Goal: Transaction & Acquisition: Purchase product/service

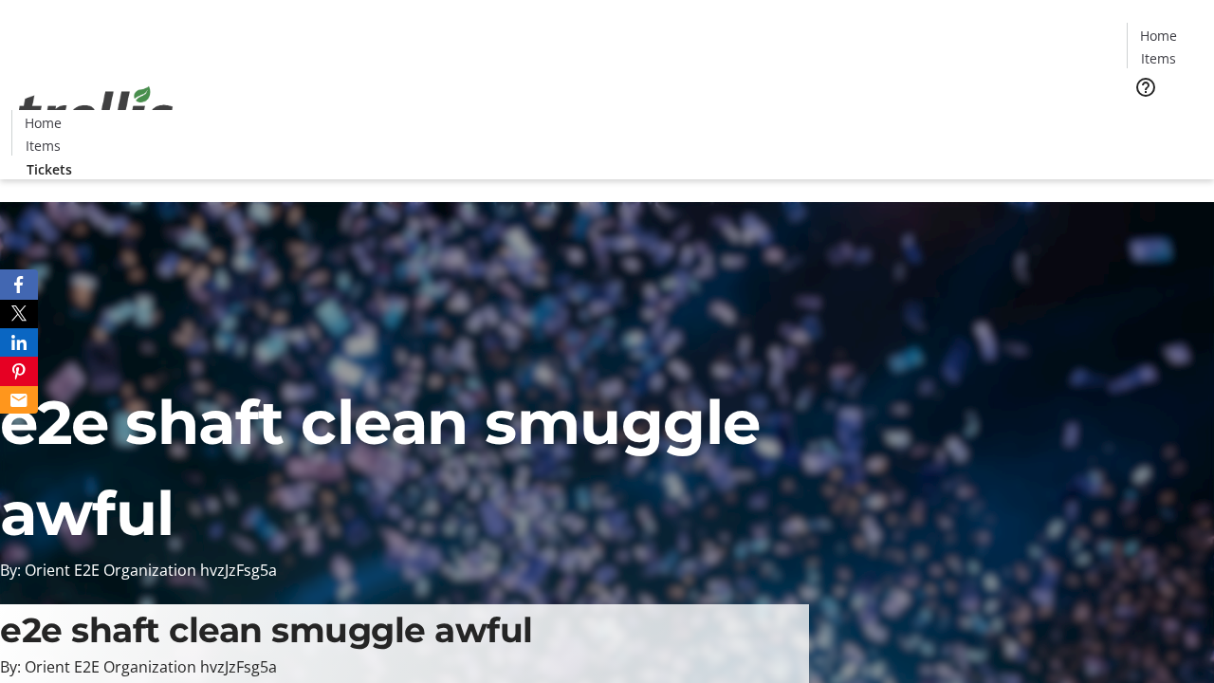
click at [1142, 110] on span "Tickets" at bounding box center [1165, 120] width 46 height 20
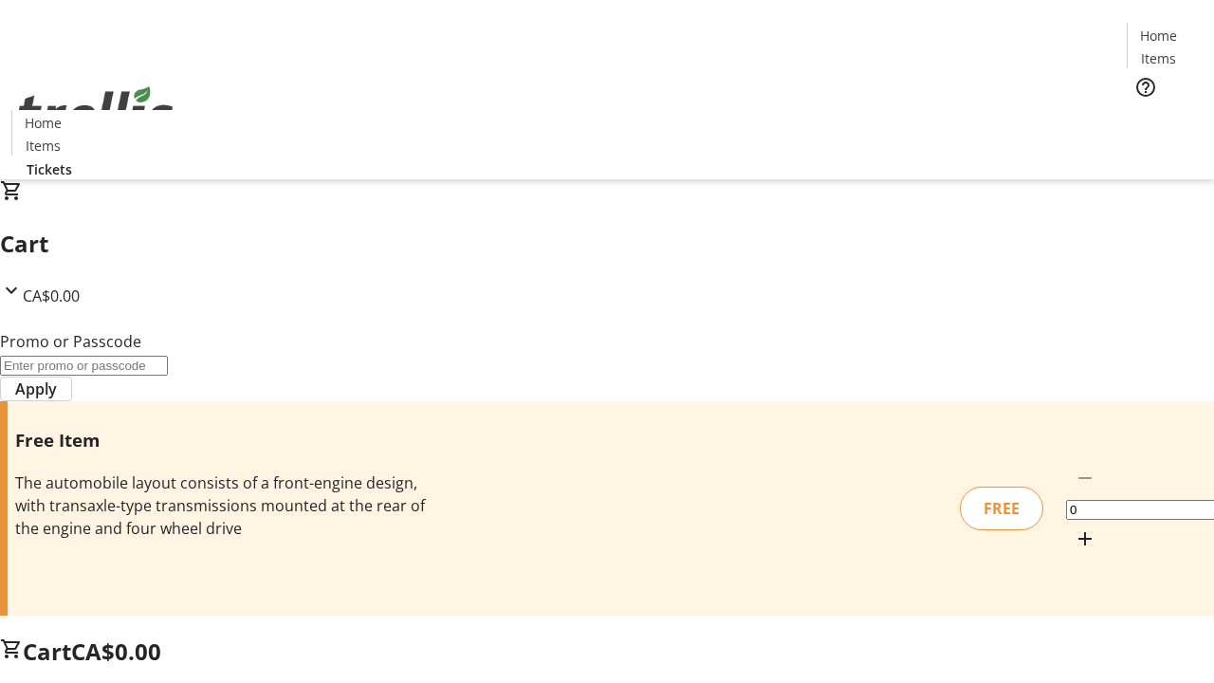
click at [1074, 528] on mat-icon "Increment by one" at bounding box center [1085, 539] width 23 height 23
type input "1"
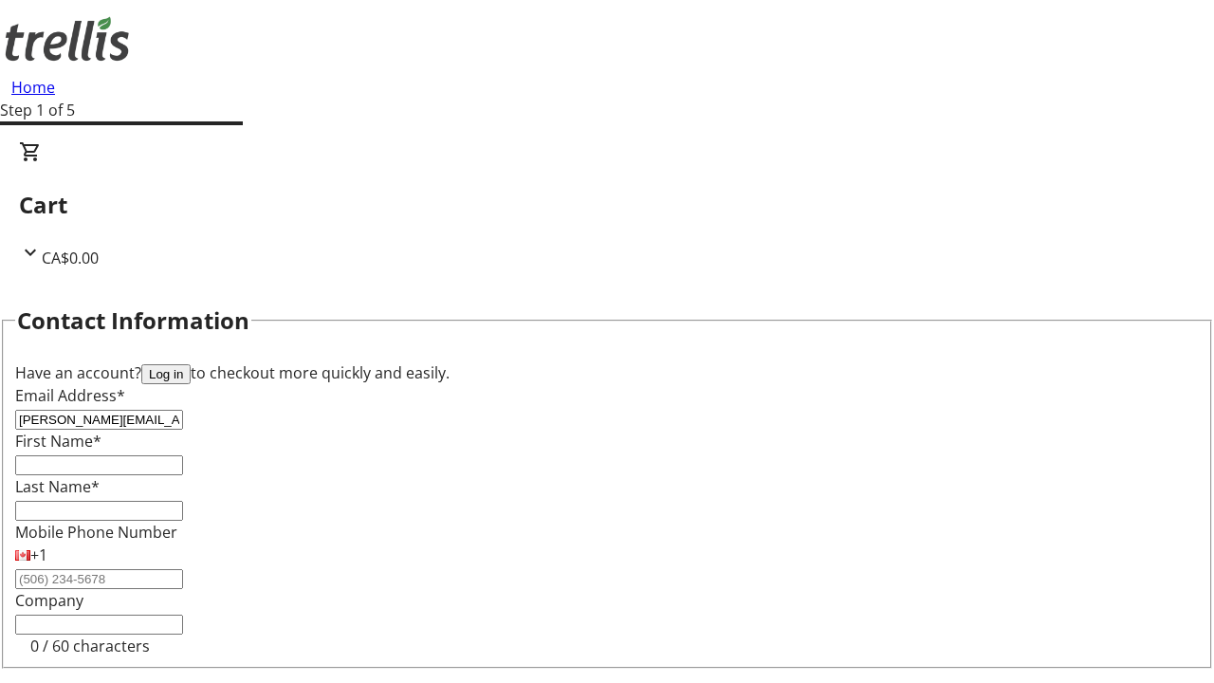
type input "[PERSON_NAME][EMAIL_ADDRESS][DOMAIN_NAME]"
type input "[PERSON_NAME]"
